Goal: Transaction & Acquisition: Purchase product/service

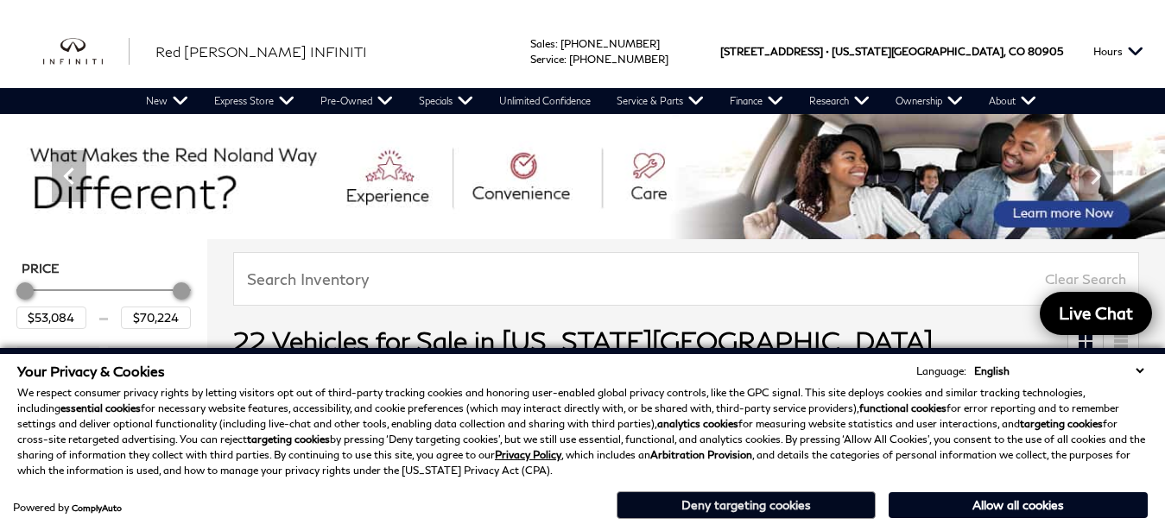
click at [777, 505] on button "Deny targeting cookies" at bounding box center [746, 505] width 259 height 28
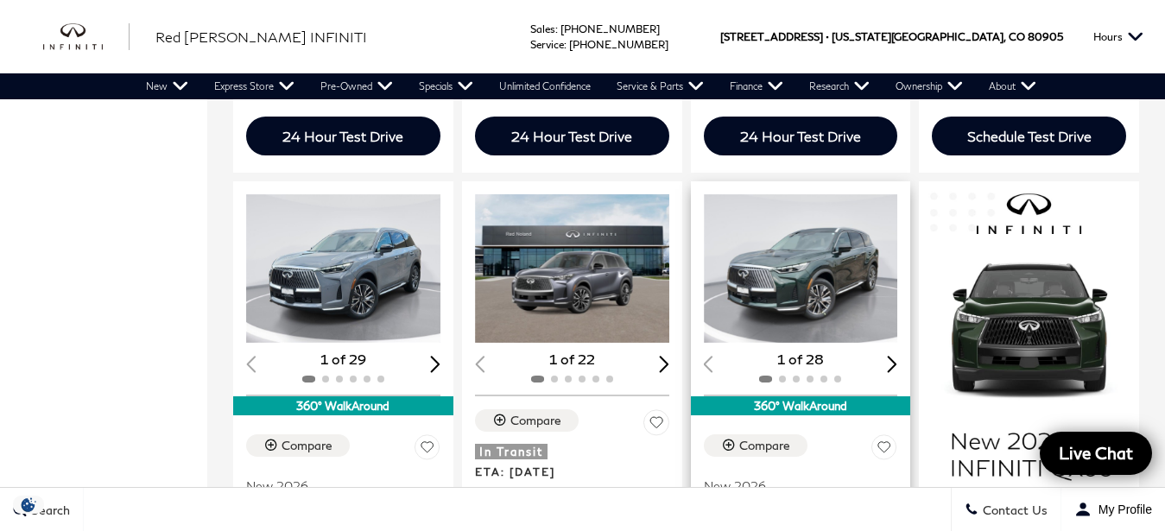
scroll to position [881, 0]
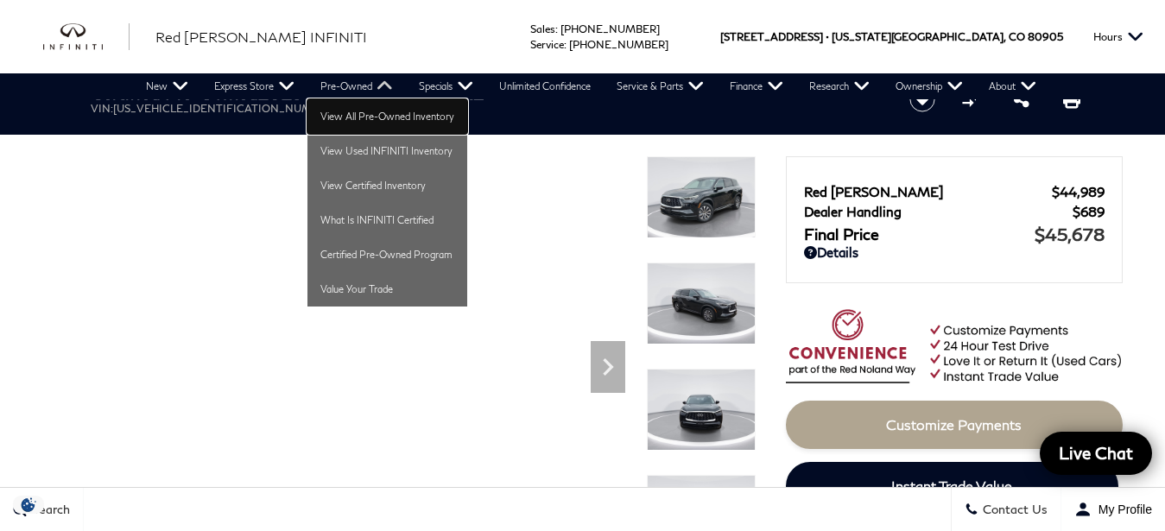
click at [345, 117] on link "View All Pre-Owned Inventory" at bounding box center [387, 116] width 160 height 35
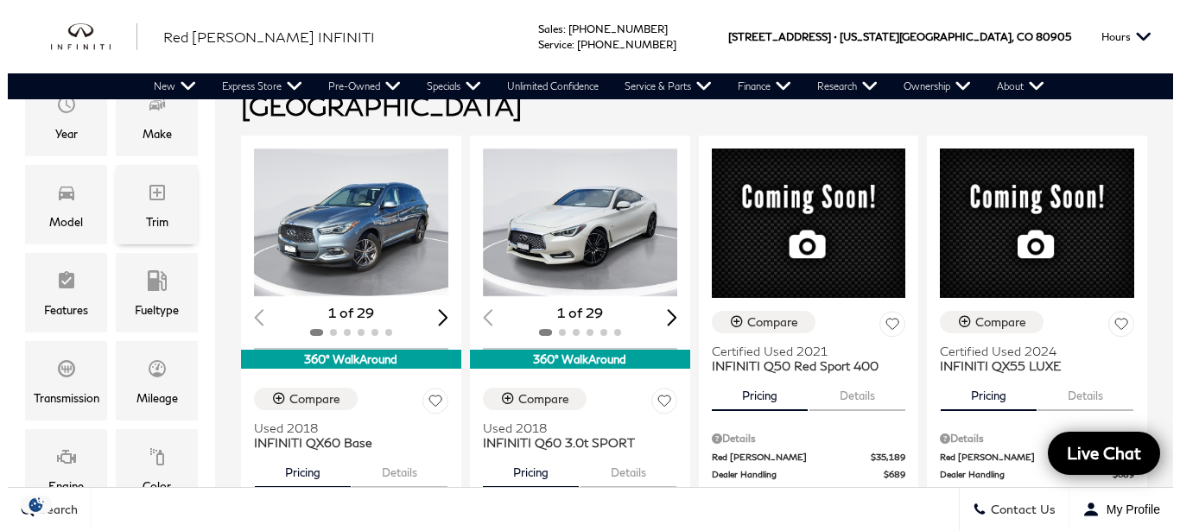
scroll to position [352, 0]
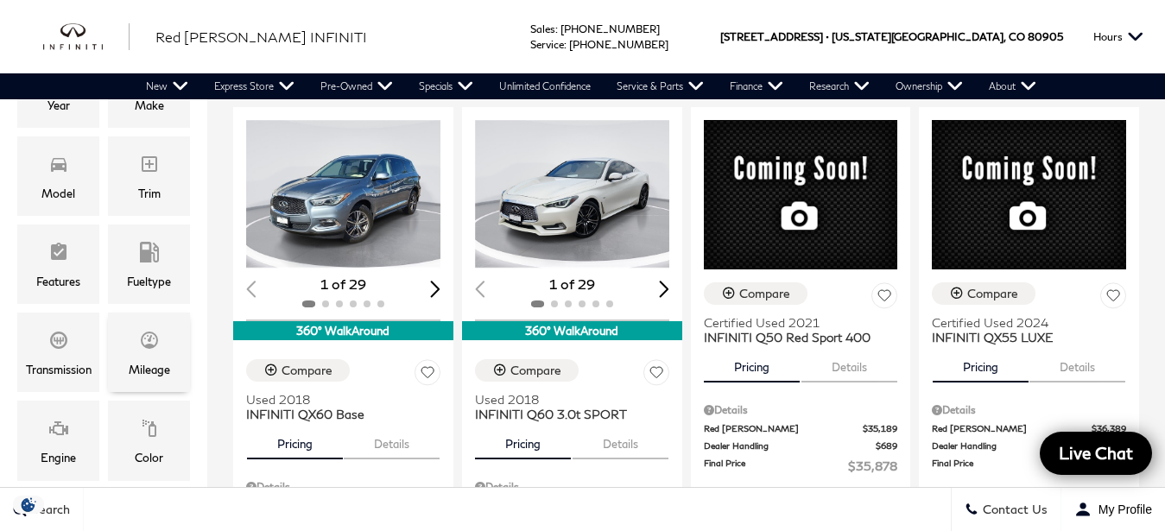
click at [131, 344] on div "Mileage" at bounding box center [149, 352] width 82 height 79
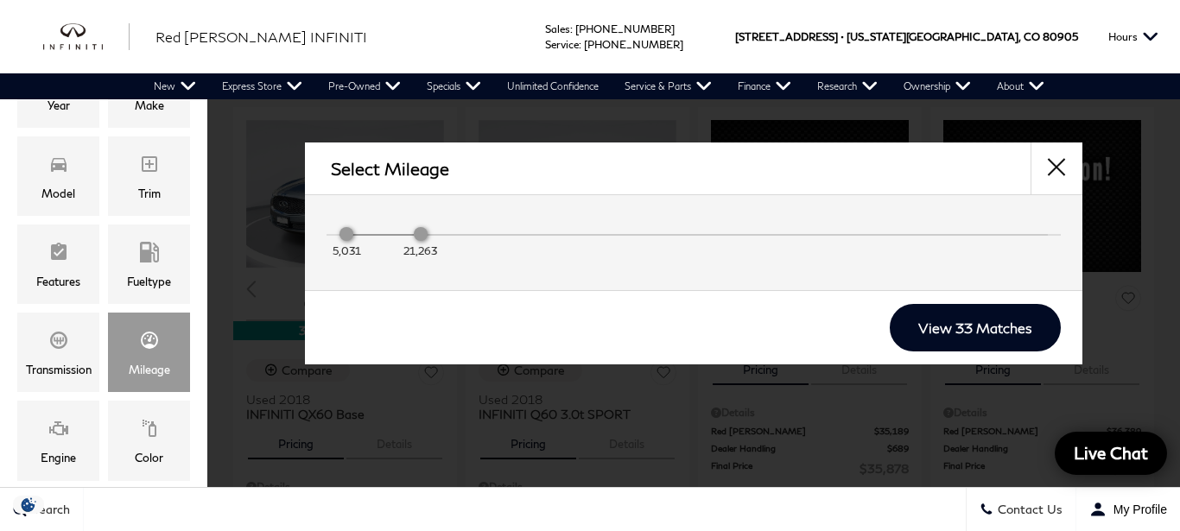
drag, startPoint x: 1017, startPoint y: 233, endPoint x: 403, endPoint y: 231, distance: 614.0
click at [403, 231] on div "5,031 21,263" at bounding box center [693, 238] width 708 height 35
type input "$43,078"
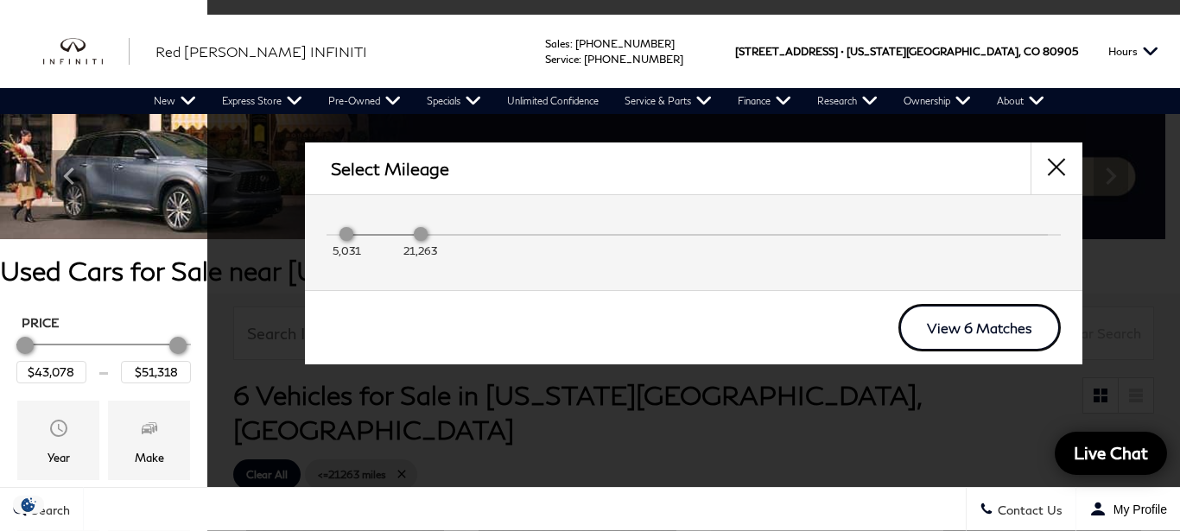
click at [991, 327] on link "View 6 Matches" at bounding box center [979, 327] width 162 height 47
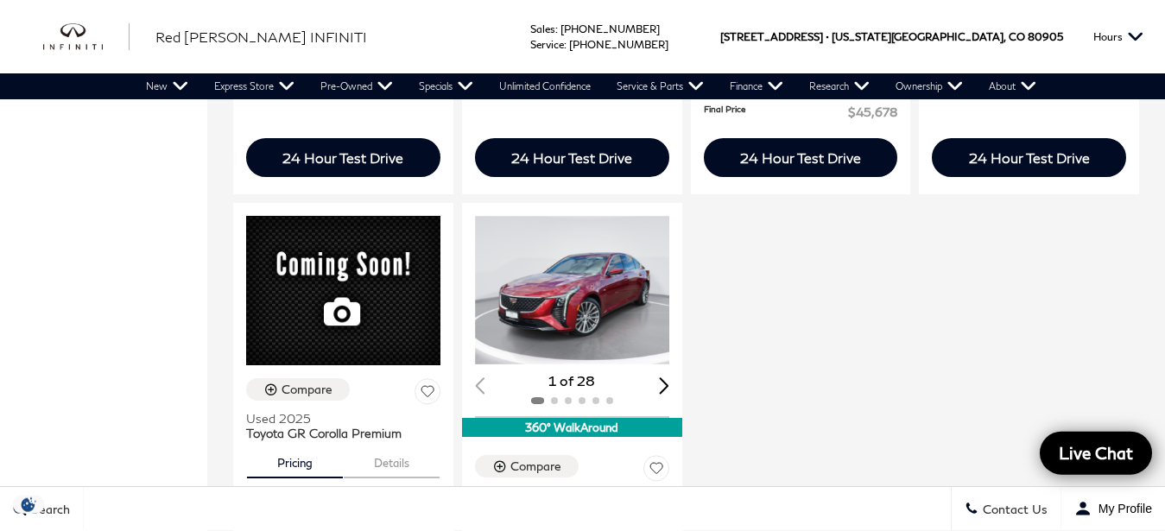
scroll to position [793, 0]
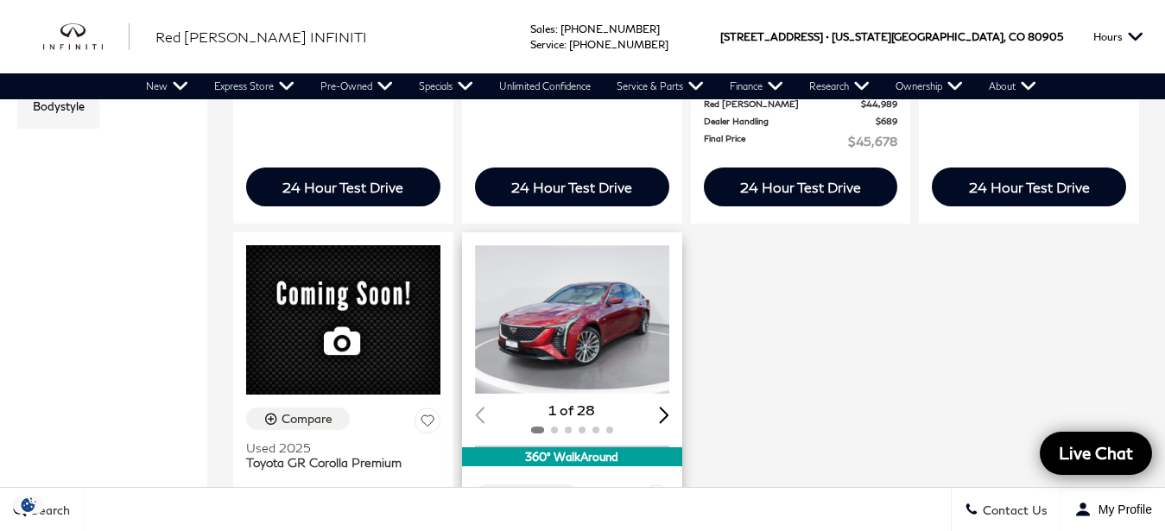
click at [603, 300] on img "1 / 2" at bounding box center [574, 319] width 198 height 149
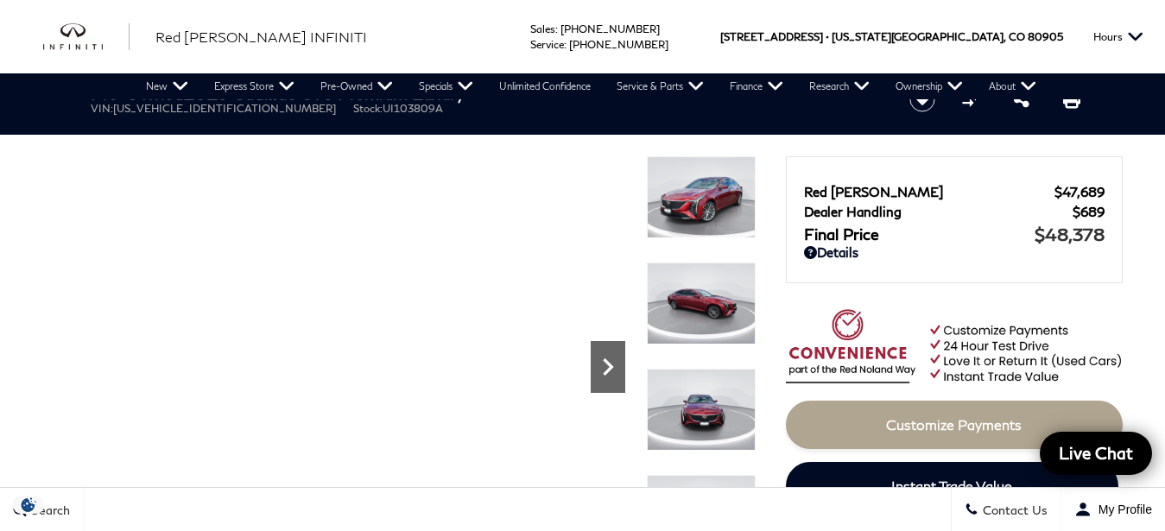
click at [605, 361] on icon "Next" at bounding box center [608, 366] width 10 height 17
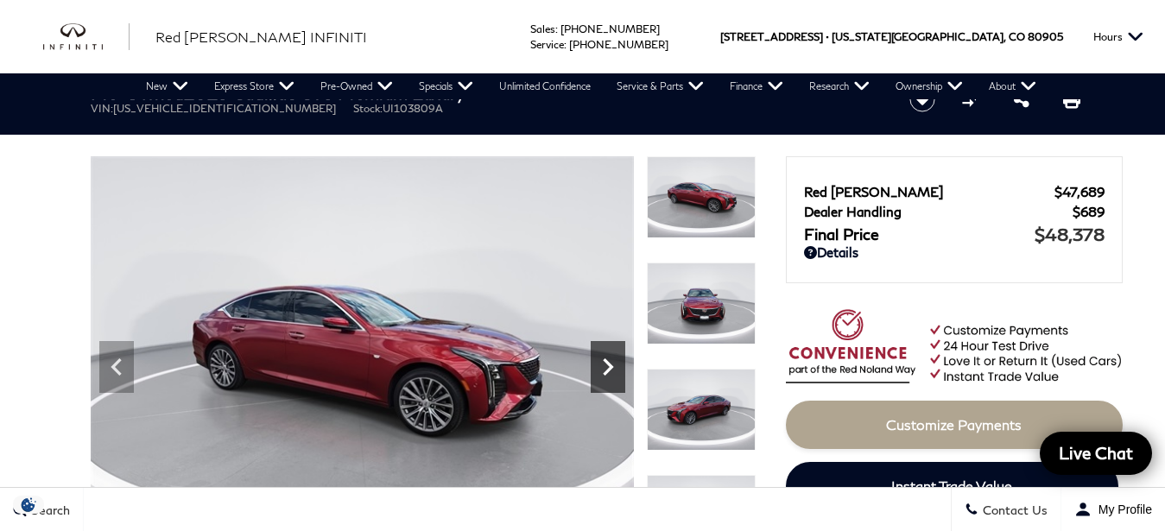
click at [605, 361] on icon "Next" at bounding box center [608, 366] width 10 height 17
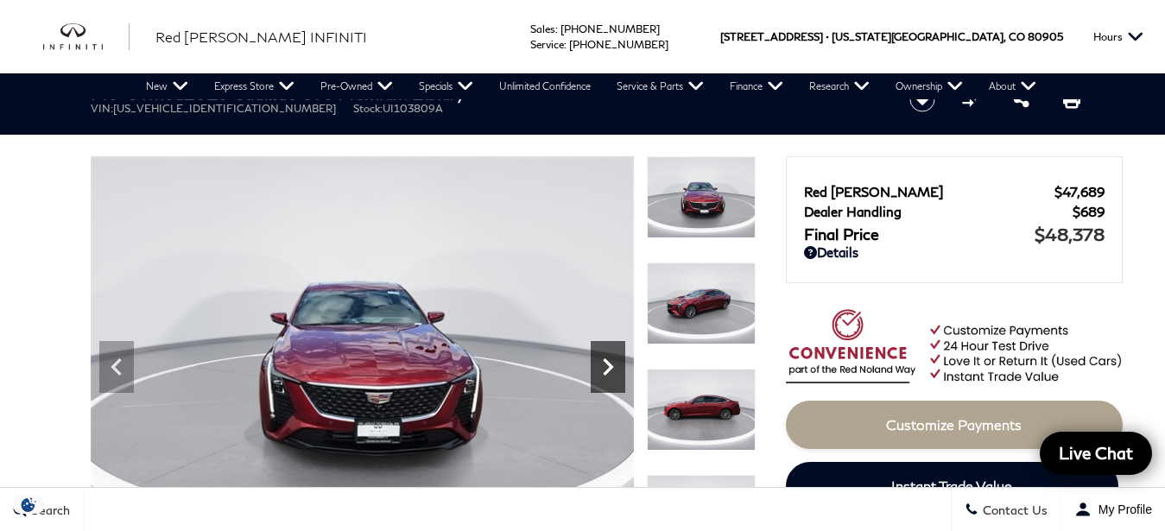
click at [600, 360] on icon "Next" at bounding box center [608, 367] width 35 height 35
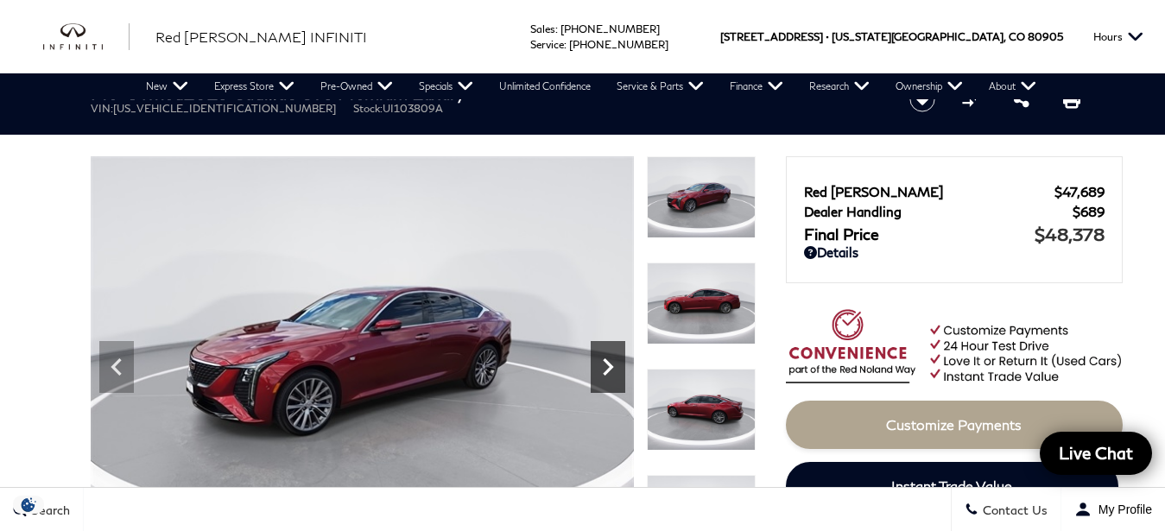
click at [600, 360] on icon "Next" at bounding box center [608, 367] width 35 height 35
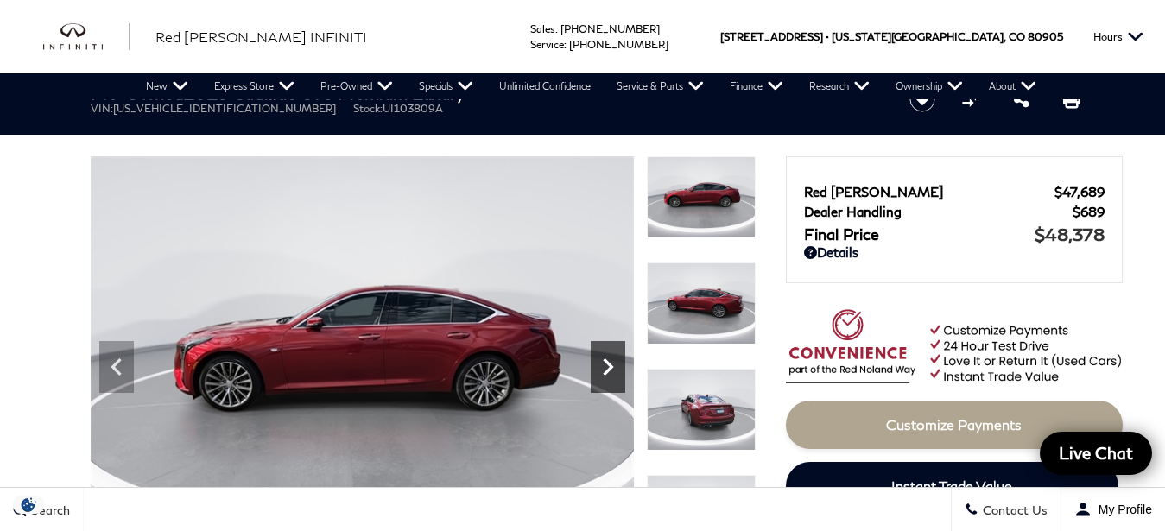
click at [600, 360] on icon "Next" at bounding box center [608, 367] width 35 height 35
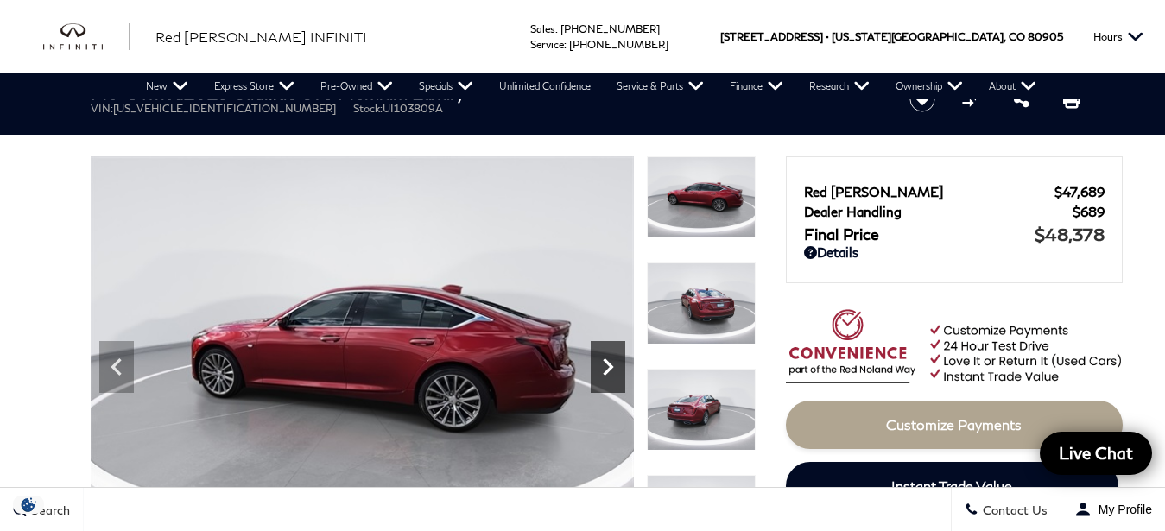
click at [600, 360] on icon "Next" at bounding box center [608, 367] width 35 height 35
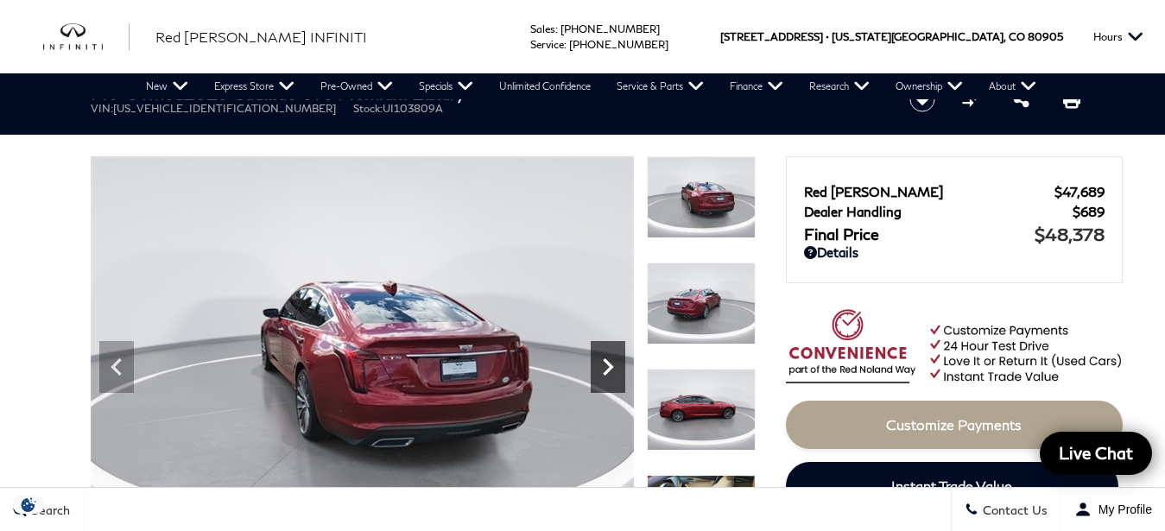
click at [600, 360] on icon "Next" at bounding box center [608, 367] width 35 height 35
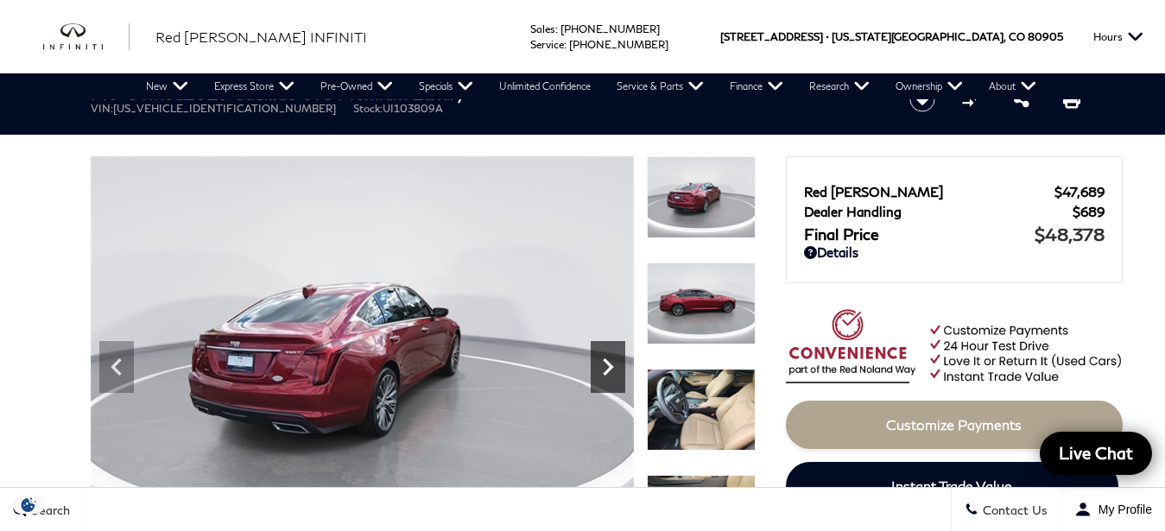
click at [600, 360] on icon "Next" at bounding box center [608, 367] width 35 height 35
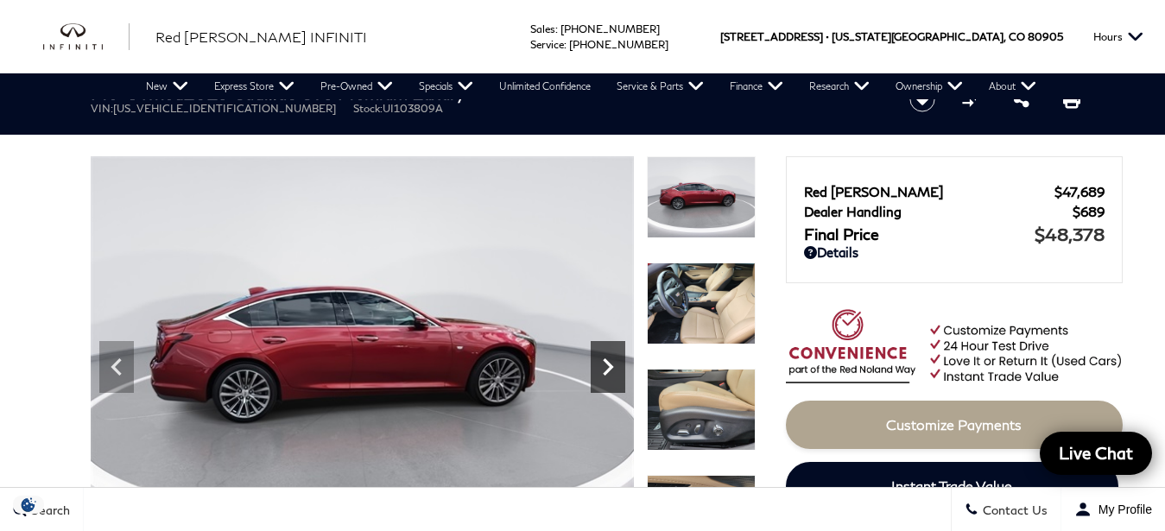
click at [600, 360] on icon "Next" at bounding box center [608, 367] width 35 height 35
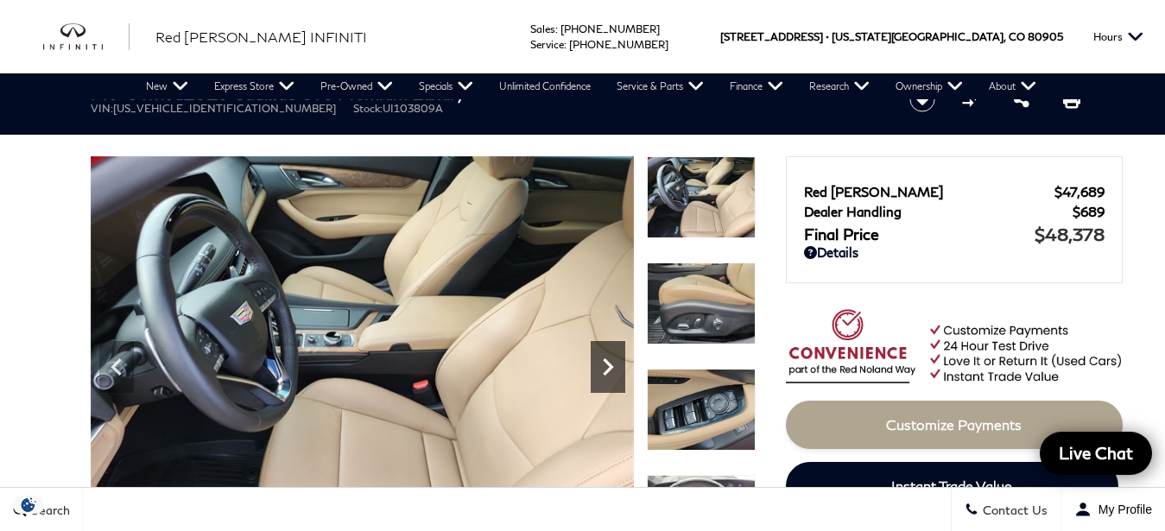
click at [600, 360] on icon "Next" at bounding box center [608, 367] width 35 height 35
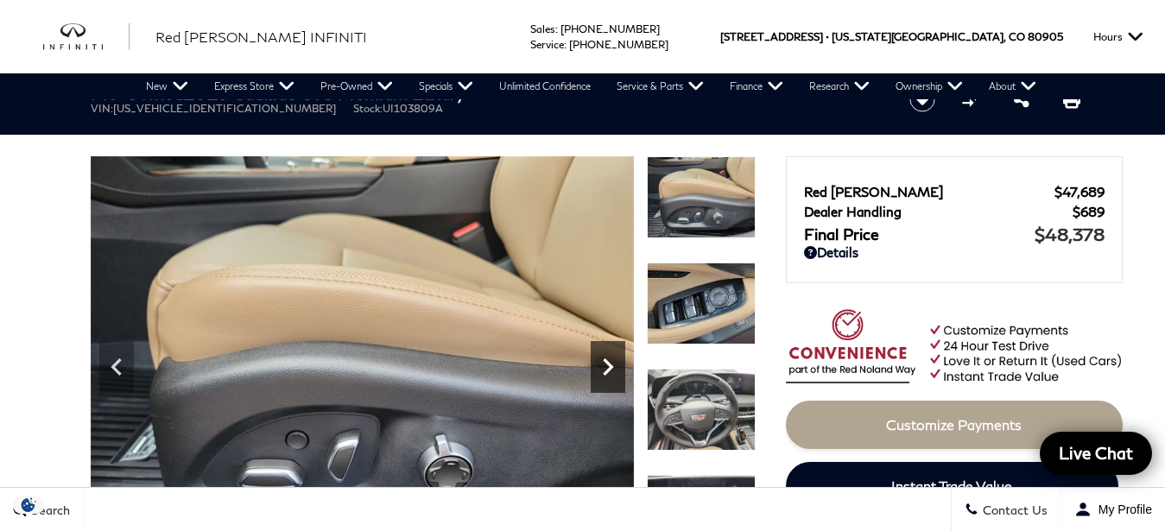
click at [600, 360] on icon "Next" at bounding box center [608, 367] width 35 height 35
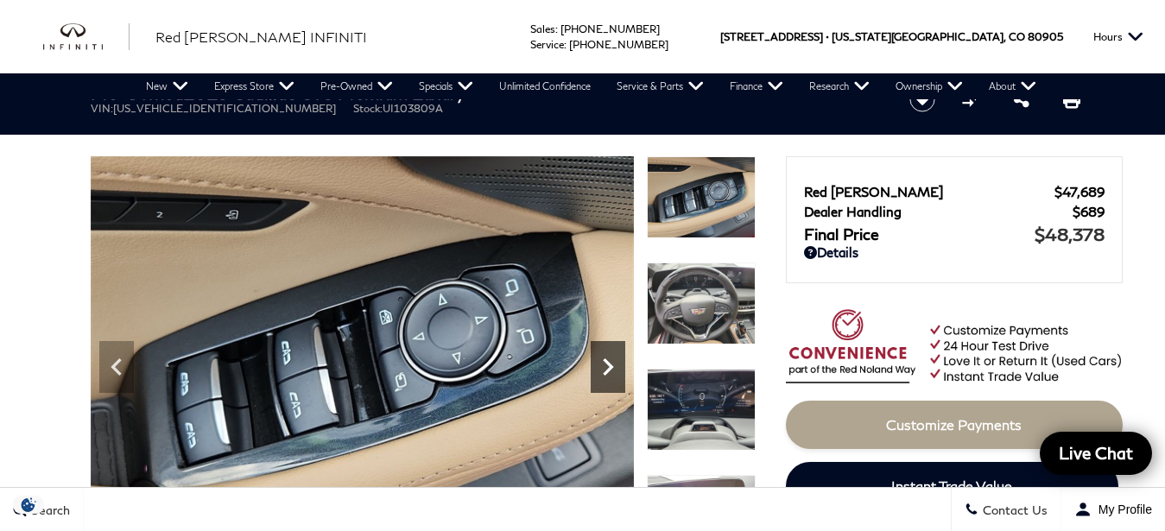
click at [600, 360] on icon "Next" at bounding box center [608, 367] width 35 height 35
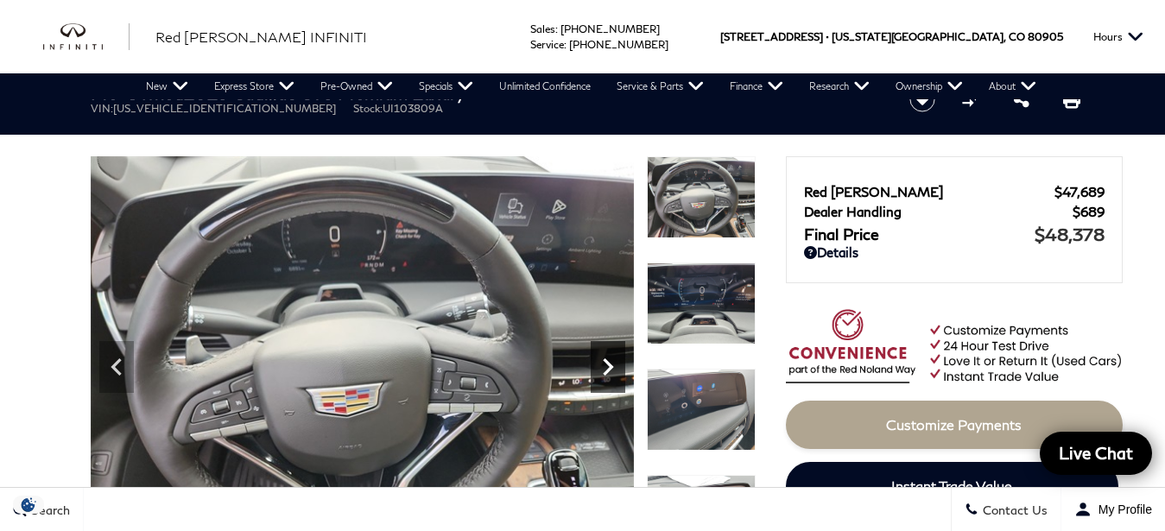
click at [600, 360] on icon "Next" at bounding box center [608, 367] width 35 height 35
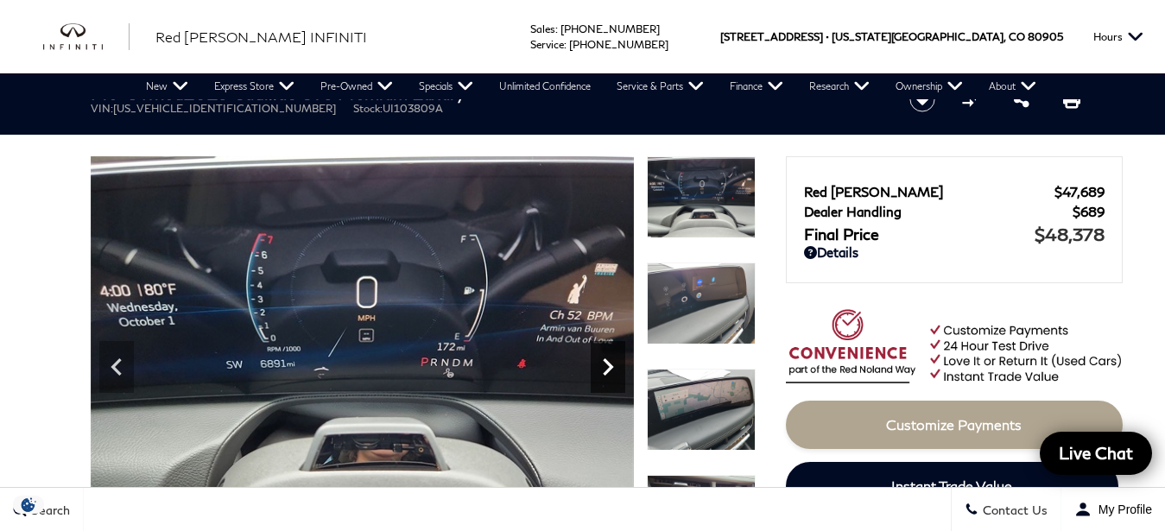
click at [600, 360] on icon "Next" at bounding box center [608, 367] width 35 height 35
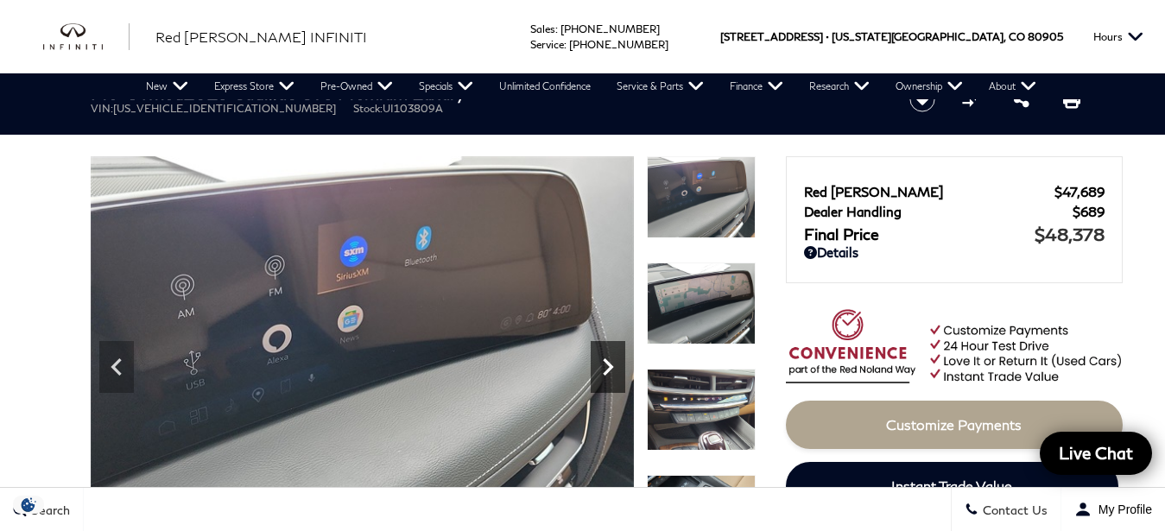
click at [600, 360] on icon "Next" at bounding box center [608, 367] width 35 height 35
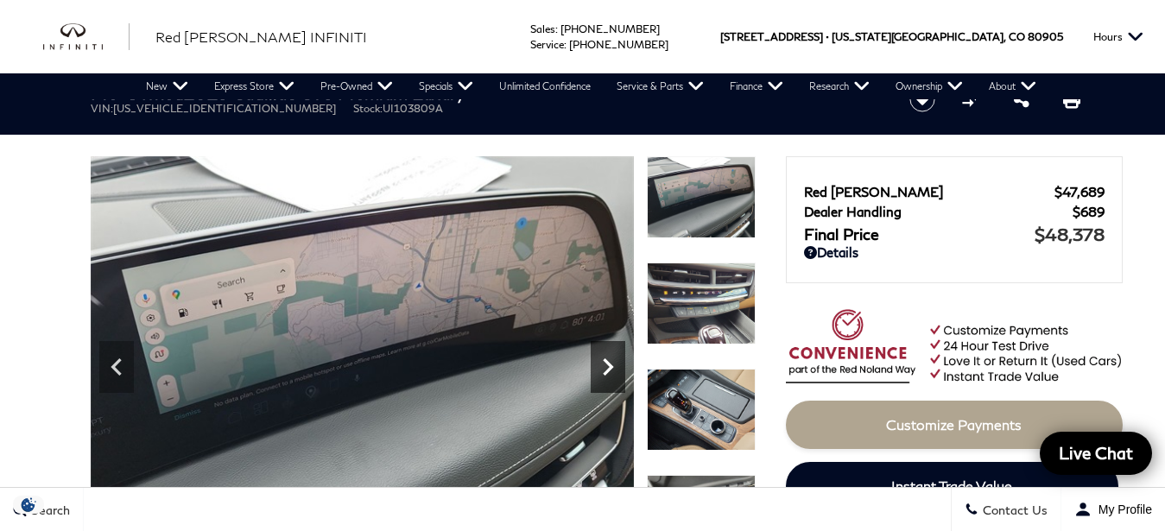
click at [600, 360] on icon "Next" at bounding box center [608, 367] width 35 height 35
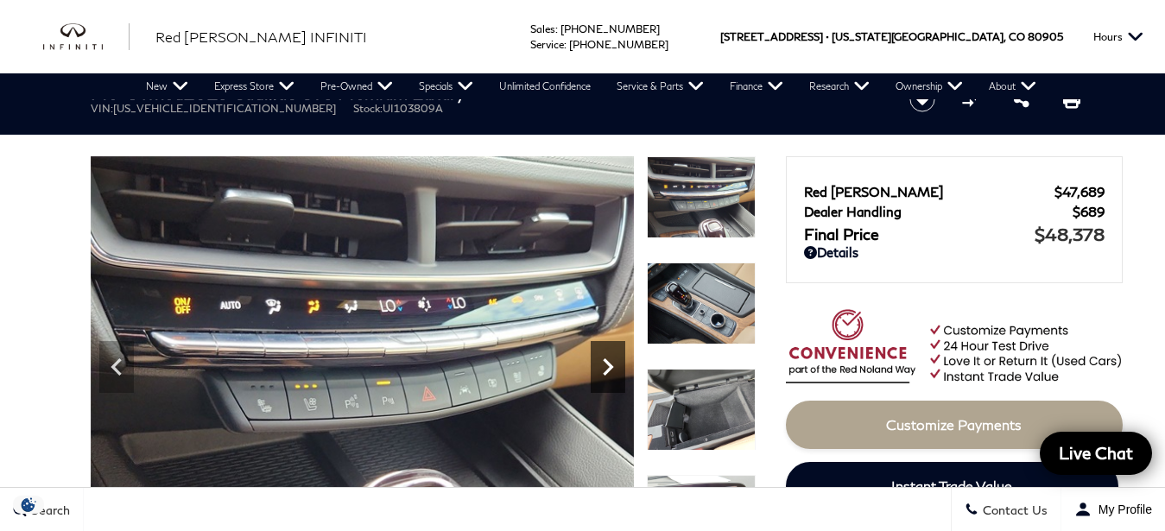
click at [600, 360] on icon "Next" at bounding box center [608, 367] width 35 height 35
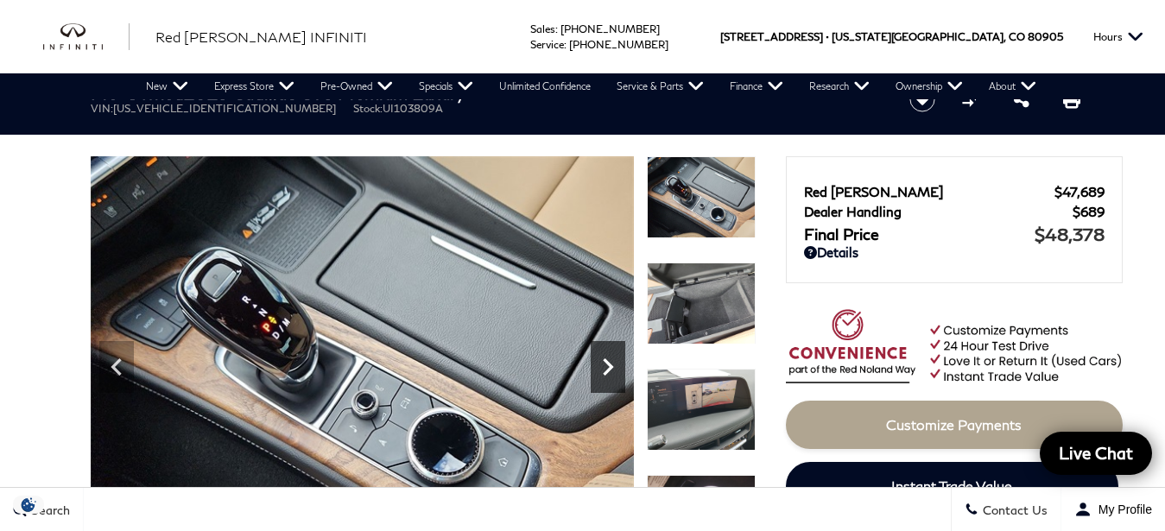
click at [599, 360] on icon "Next" at bounding box center [608, 367] width 35 height 35
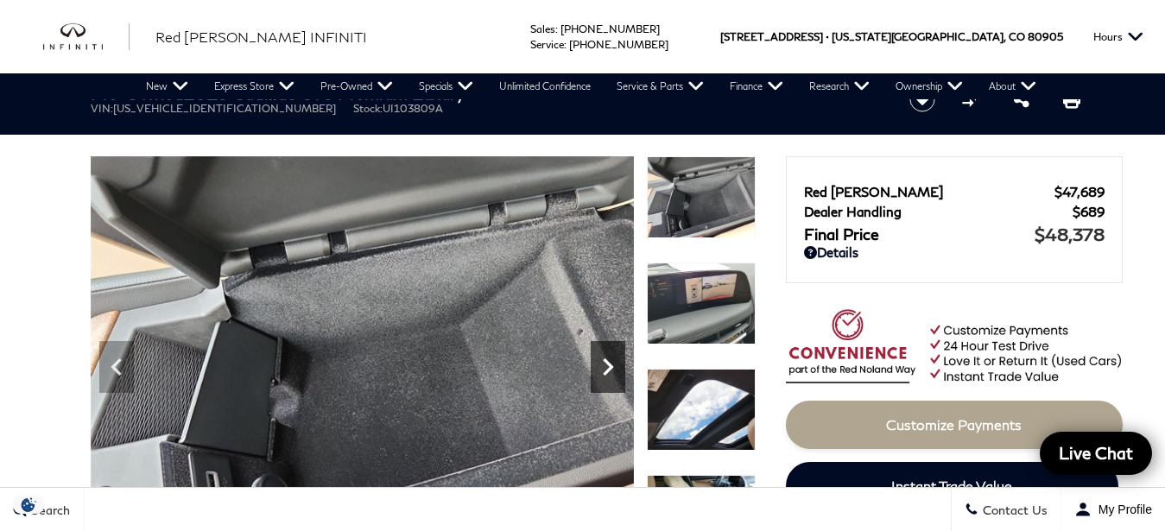
click at [597, 360] on icon "Next" at bounding box center [608, 367] width 35 height 35
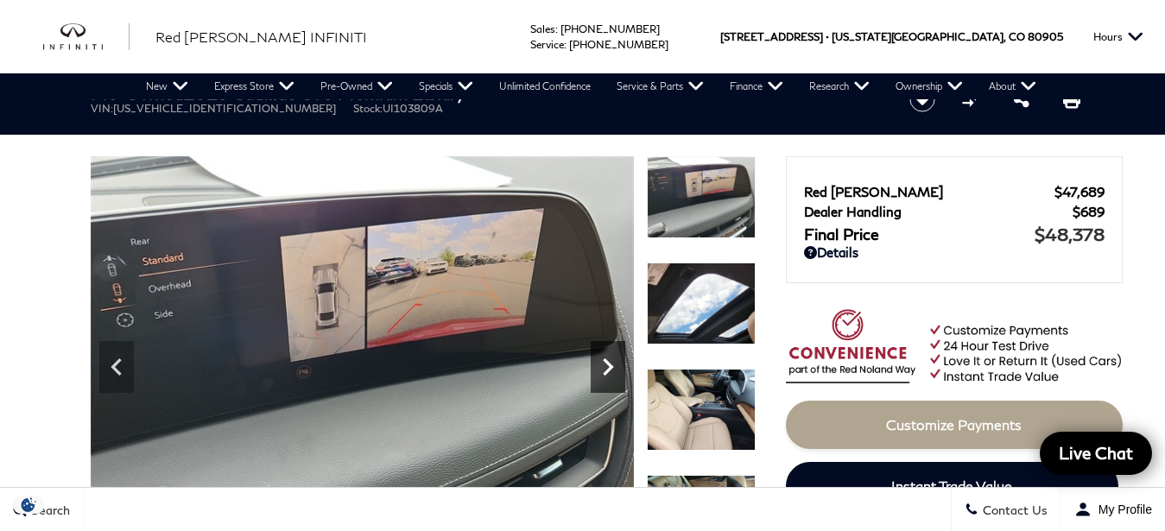
click at [597, 360] on icon "Next" at bounding box center [608, 367] width 35 height 35
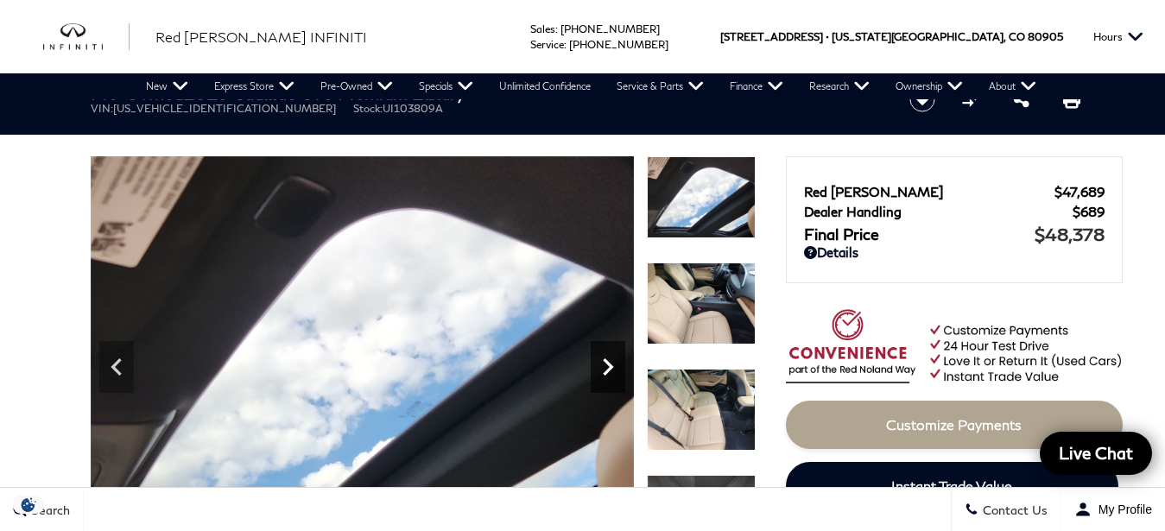
click at [597, 360] on icon "Next" at bounding box center [608, 367] width 35 height 35
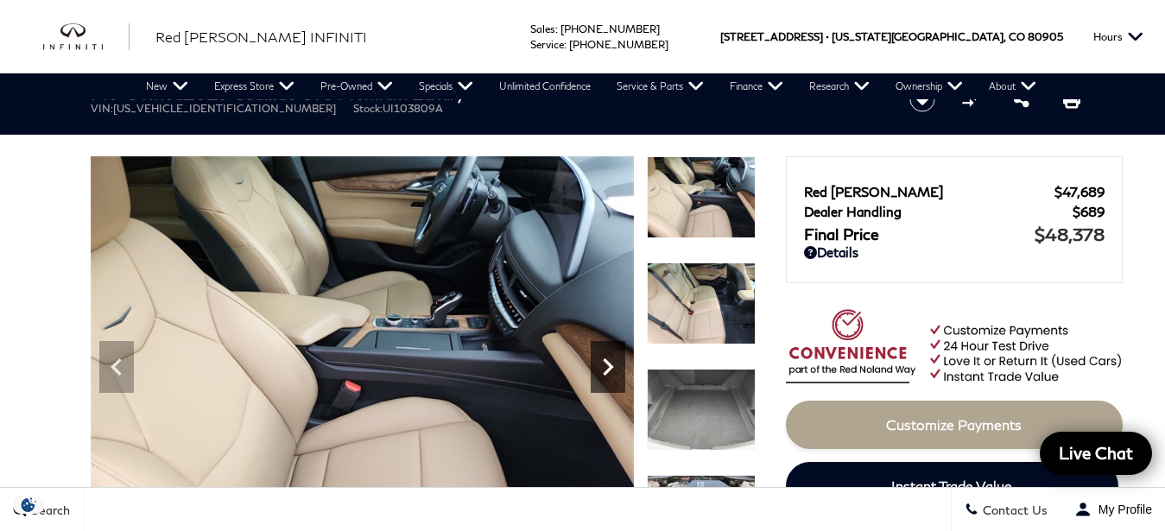
click at [597, 360] on icon "Next" at bounding box center [608, 367] width 35 height 35
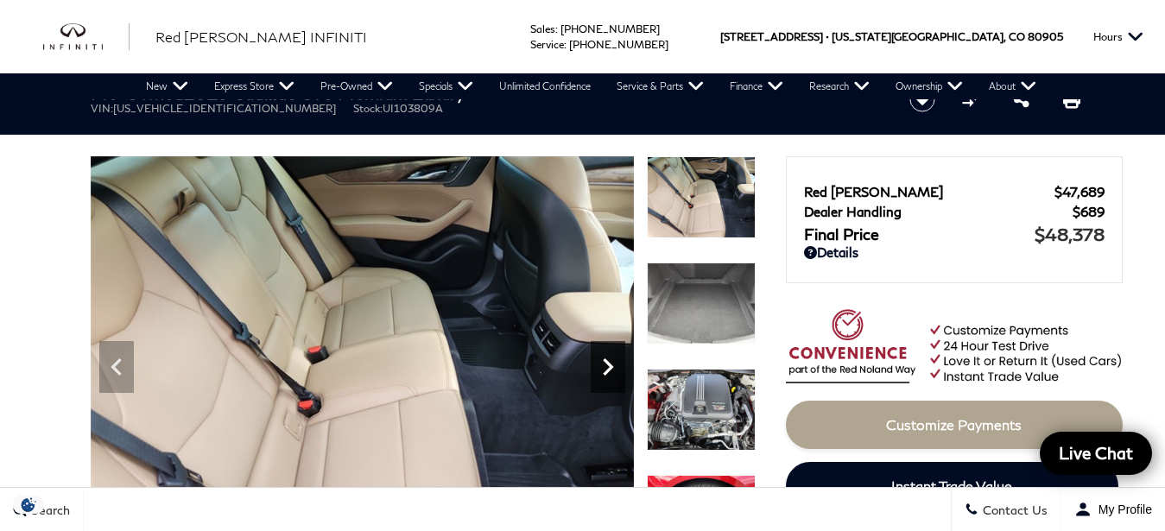
click at [597, 360] on icon "Next" at bounding box center [608, 367] width 35 height 35
